Goal: Find specific page/section: Find specific page/section

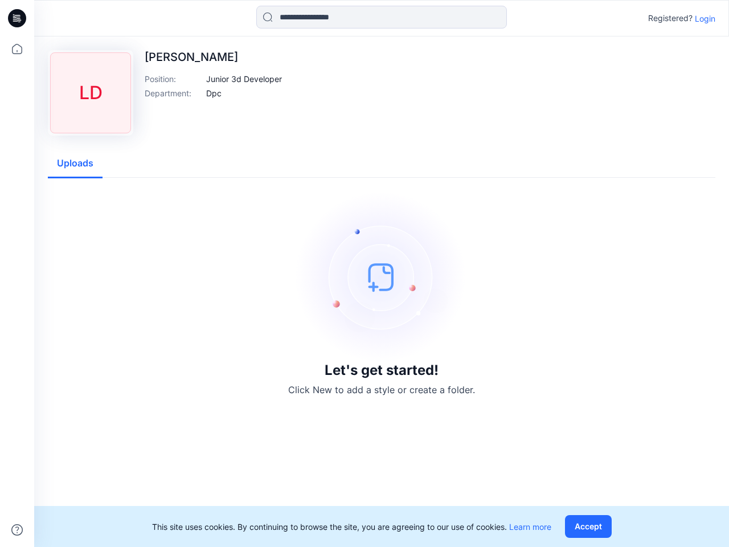
click at [365, 273] on img at bounding box center [381, 276] width 171 height 171
click at [18, 18] on icon at bounding box center [19, 18] width 5 height 1
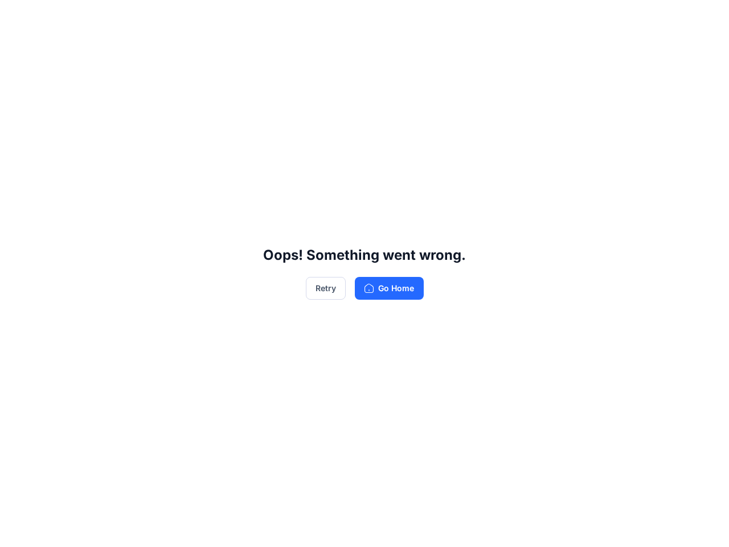
click at [17, 530] on div "Oops! Something went wrong. Retry Go Home" at bounding box center [364, 273] width 729 height 547
click at [382, 17] on div "Oops! Something went wrong. Retry Go Home" at bounding box center [364, 273] width 729 height 547
click at [705, 18] on div "Oops! Something went wrong. Retry Go Home" at bounding box center [364, 273] width 729 height 547
click at [244, 79] on div "Oops! Something went wrong. Retry Go Home" at bounding box center [364, 273] width 729 height 547
click at [214, 93] on div "Oops! Something went wrong. Retry Go Home" at bounding box center [364, 273] width 729 height 547
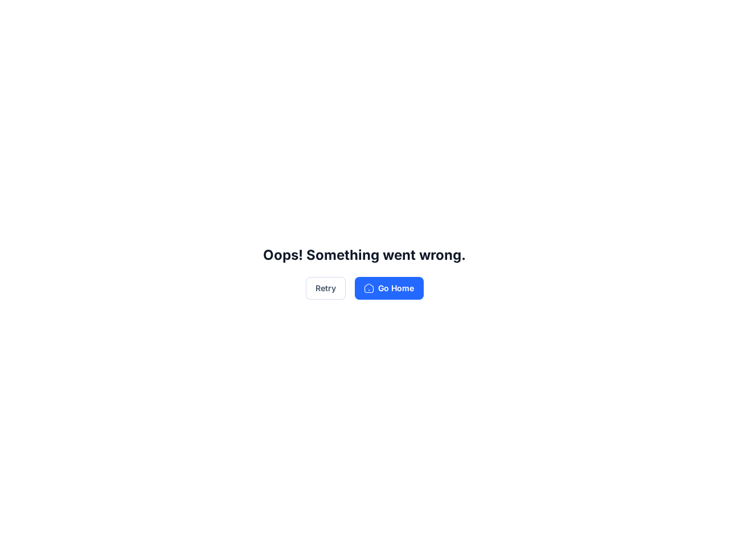
click at [75, 163] on div "Oops! Something went wrong. Retry Go Home" at bounding box center [364, 273] width 729 height 547
click at [591, 526] on div "Oops! Something went wrong. Retry Go Home" at bounding box center [364, 273] width 729 height 547
